Goal: Task Accomplishment & Management: Complete application form

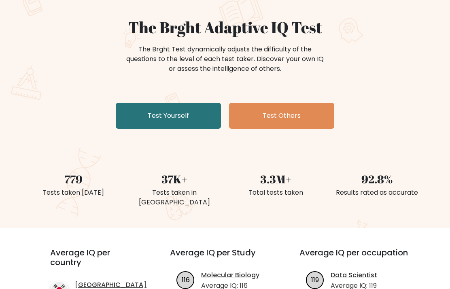
scroll to position [66, 0]
click at [202, 119] on link "Test Yourself" at bounding box center [168, 116] width 105 height 26
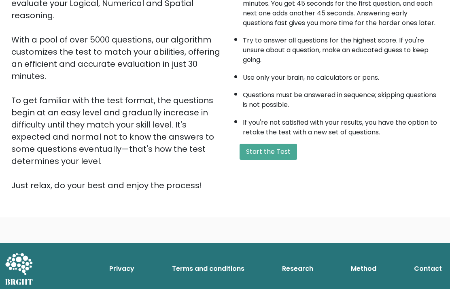
scroll to position [82, 0]
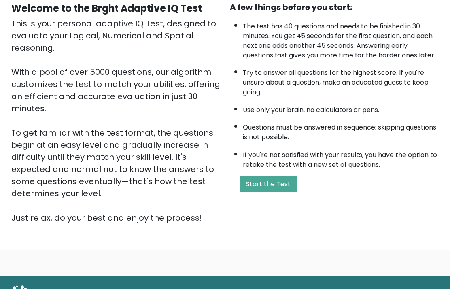
click at [293, 193] on button "Start the Test" at bounding box center [268, 184] width 57 height 16
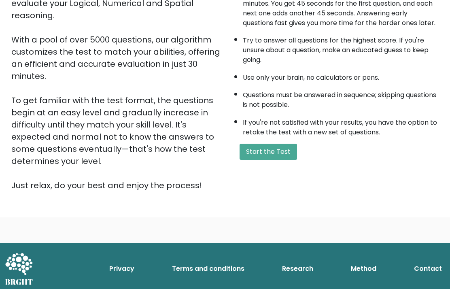
click at [271, 160] on button "Start the Test" at bounding box center [268, 152] width 57 height 16
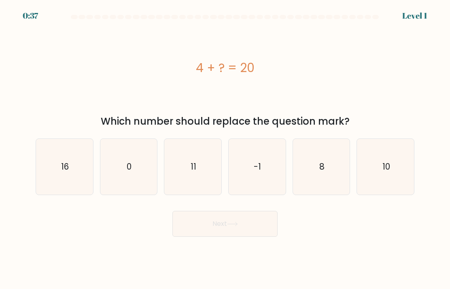
click at [56, 168] on icon "16" at bounding box center [64, 167] width 56 height 56
click at [225, 149] on input "a. 16" at bounding box center [225, 146] width 0 height 4
radio input "true"
click at [264, 231] on button "Next" at bounding box center [224, 224] width 105 height 26
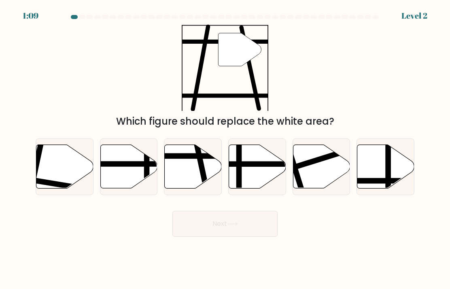
click at [191, 182] on icon at bounding box center [193, 167] width 57 height 44
click at [225, 149] on input "c." at bounding box center [225, 146] width 0 height 4
radio input "true"
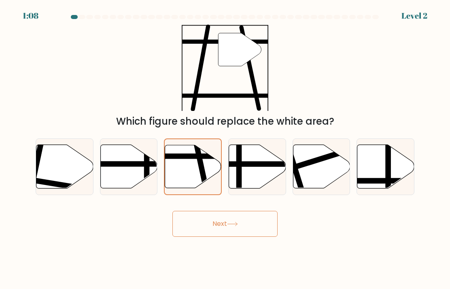
click at [193, 223] on button "Next" at bounding box center [224, 224] width 105 height 26
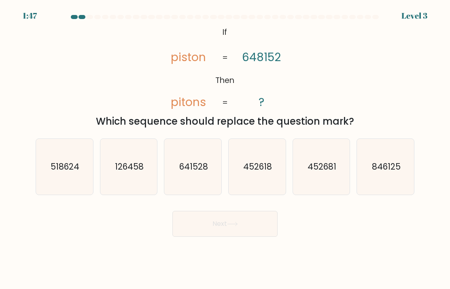
click at [253, 172] on text "452618" at bounding box center [257, 167] width 29 height 12
click at [225, 149] on input "d. 452618" at bounding box center [225, 146] width 0 height 4
radio input "true"
click at [254, 231] on button "Next" at bounding box center [224, 224] width 105 height 26
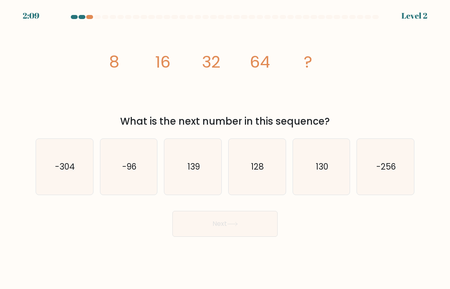
click at [244, 166] on icon "128" at bounding box center [257, 167] width 56 height 56
click at [225, 149] on input "d. 128" at bounding box center [225, 146] width 0 height 4
radio input "true"
click at [276, 237] on button "Next" at bounding box center [224, 224] width 105 height 26
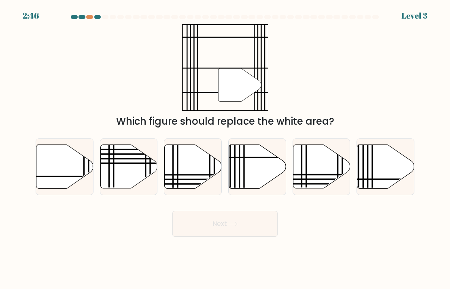
click at [87, 16] on div at bounding box center [89, 17] width 7 height 4
click at [72, 169] on icon at bounding box center [64, 167] width 57 height 44
click at [225, 149] on input "a." at bounding box center [225, 146] width 0 height 4
radio input "true"
click at [255, 221] on button "Next" at bounding box center [224, 224] width 105 height 26
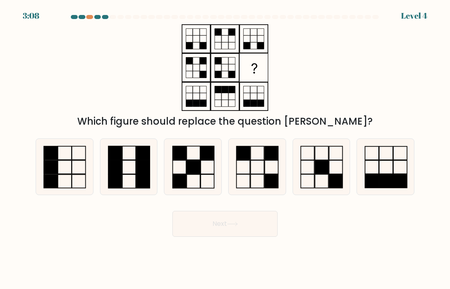
click at [189, 166] on icon at bounding box center [193, 167] width 56 height 56
click at [225, 149] on input "c." at bounding box center [225, 146] width 0 height 4
radio input "true"
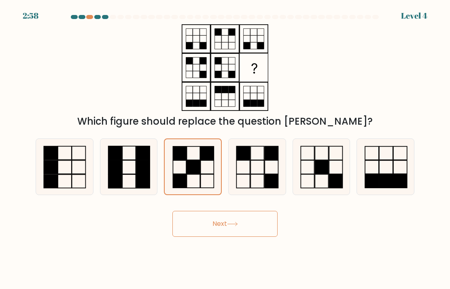
click at [248, 190] on icon at bounding box center [257, 167] width 56 height 56
click at [225, 149] on input "d." at bounding box center [225, 146] width 0 height 4
radio input "true"
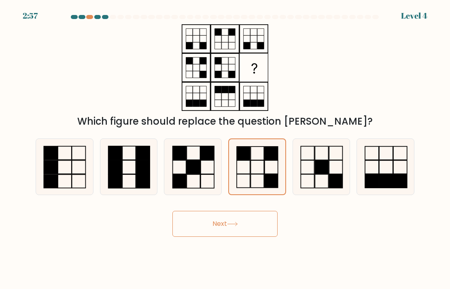
click at [232, 237] on button "Next" at bounding box center [224, 224] width 105 height 26
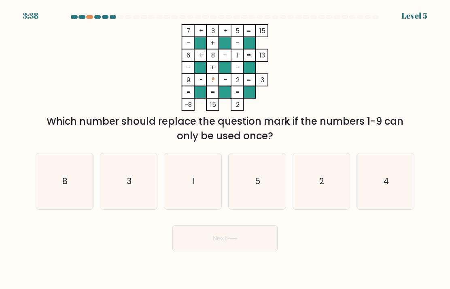
click at [177, 182] on icon "1" at bounding box center [193, 181] width 56 height 56
click at [225, 149] on input "c. 1" at bounding box center [225, 146] width 0 height 4
radio input "true"
click at [361, 189] on icon "4" at bounding box center [386, 181] width 56 height 56
click at [225, 149] on input "f. 4" at bounding box center [225, 146] width 0 height 4
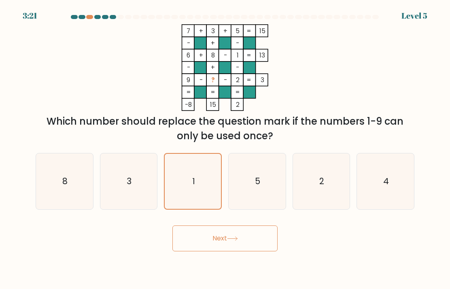
radio input "true"
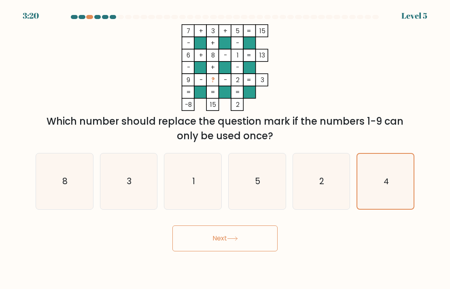
click at [187, 251] on button "Next" at bounding box center [224, 238] width 105 height 26
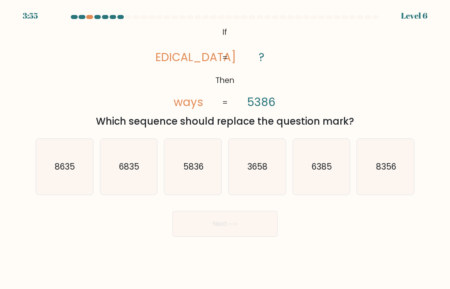
click at [329, 195] on icon "6385" at bounding box center [321, 167] width 56 height 56
click at [225, 149] on input "e. 6385" at bounding box center [225, 146] width 0 height 4
radio input "true"
click at [233, 237] on button "Next" at bounding box center [224, 224] width 105 height 26
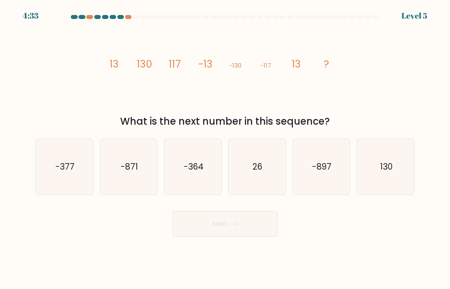
click at [386, 165] on icon "130" at bounding box center [386, 167] width 56 height 56
click at [225, 149] on input "f. 130" at bounding box center [225, 146] width 0 height 4
radio input "true"
click at [261, 237] on button "Next" at bounding box center [224, 224] width 105 height 26
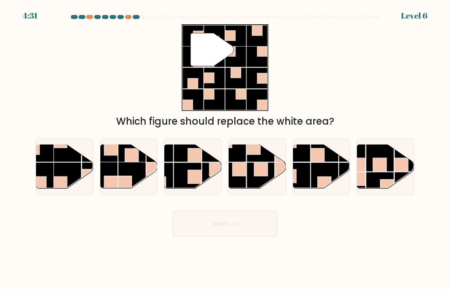
click at [266, 235] on button "Next" at bounding box center [224, 224] width 105 height 26
click at [196, 159] on rect at bounding box center [195, 156] width 14 height 14
click at [225, 149] on input "c." at bounding box center [225, 146] width 0 height 4
radio input "true"
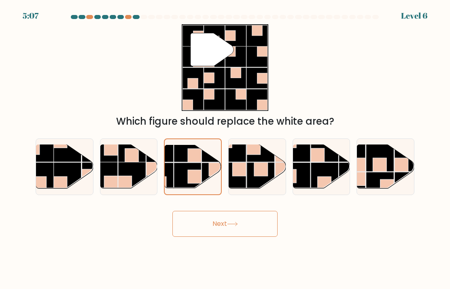
click at [254, 231] on button "Next" at bounding box center [224, 224] width 105 height 26
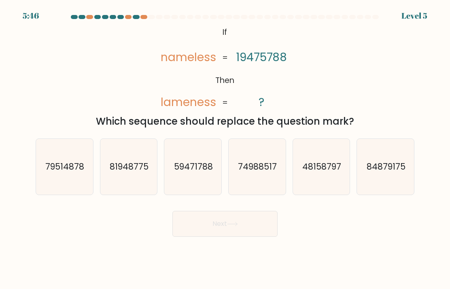
click at [179, 155] on icon "59471788" at bounding box center [193, 167] width 56 height 56
click at [225, 149] on input "c. 59471788" at bounding box center [225, 146] width 0 height 4
radio input "true"
click at [118, 225] on div "Next" at bounding box center [225, 221] width 388 height 32
click at [225, 237] on button "Next" at bounding box center [224, 224] width 105 height 26
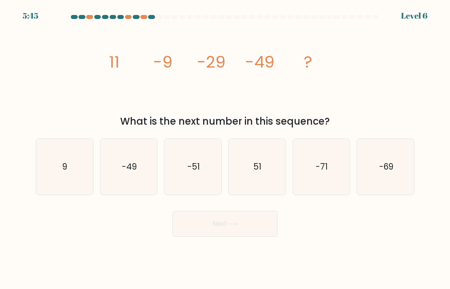
click at [241, 237] on button "Next" at bounding box center [224, 224] width 105 height 26
click at [117, 172] on icon "-49" at bounding box center [129, 167] width 56 height 56
click at [225, 149] on input "b. -49" at bounding box center [225, 146] width 0 height 4
radio input "true"
click at [393, 169] on icon "-69" at bounding box center [386, 167] width 56 height 56
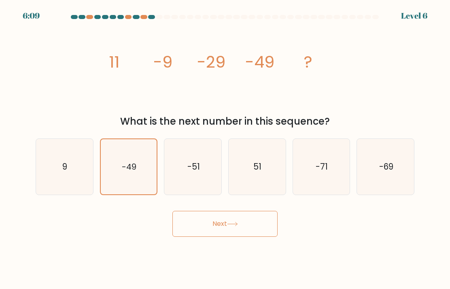
click at [225, 149] on input "f. -69" at bounding box center [225, 146] width 0 height 4
radio input "true"
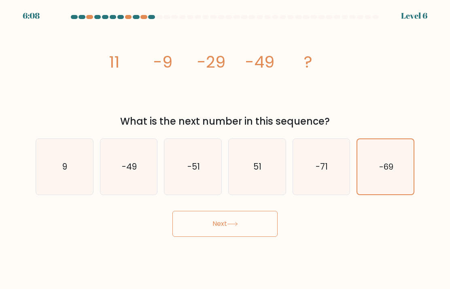
click at [228, 231] on button "Next" at bounding box center [224, 224] width 105 height 26
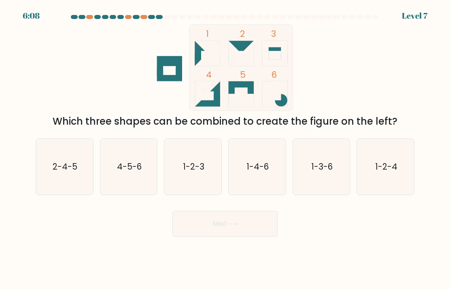
click at [250, 237] on button "Next" at bounding box center [224, 224] width 105 height 26
click at [32, 286] on body "6:46 Level 7" at bounding box center [225, 144] width 450 height 289
